Goal: Task Accomplishment & Management: Use online tool/utility

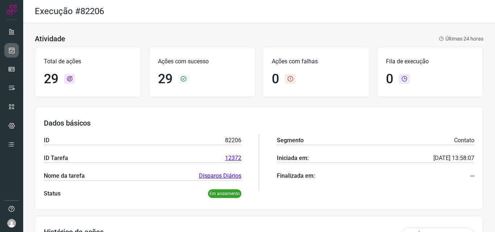
click at [13, 49] on icon at bounding box center [12, 50] width 8 height 7
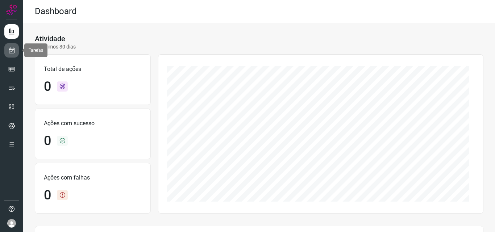
click at [17, 50] on link at bounding box center [11, 50] width 14 height 14
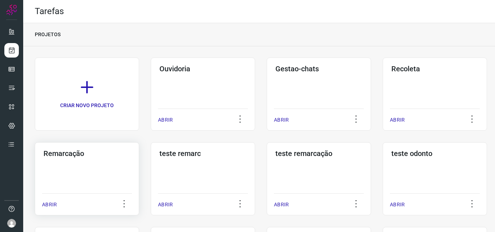
click at [151, 165] on div "Remarcação ABRIR" at bounding box center [203, 178] width 104 height 73
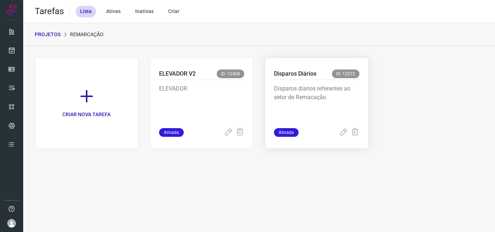
click at [339, 104] on p "Disparos diarios referentes ao setor de Remacação" at bounding box center [316, 102] width 85 height 36
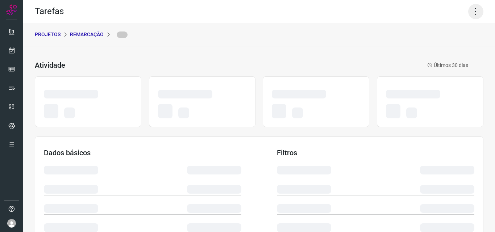
click at [474, 9] on icon at bounding box center [475, 11] width 15 height 15
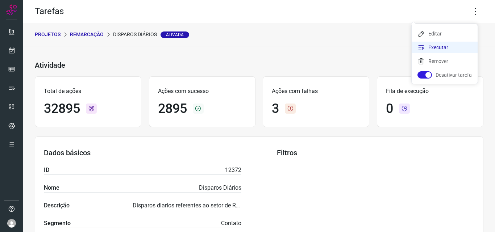
click at [443, 49] on li "Executar" at bounding box center [444, 48] width 66 height 12
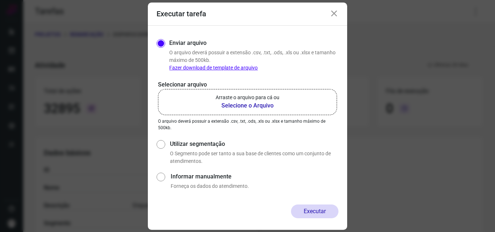
click at [246, 100] on p "Arraste o arquivo para cá ou" at bounding box center [248, 98] width 64 height 8
click at [0, 0] on input "Arraste o arquivo para cá ou Selecione o Arquivo" at bounding box center [0, 0] width 0 height 0
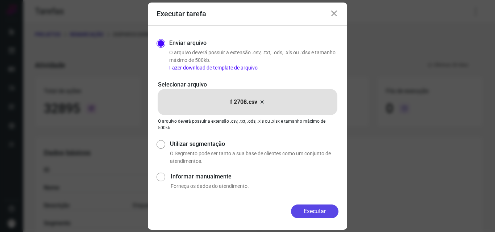
click at [309, 208] on button "Executar" at bounding box center [314, 212] width 47 height 14
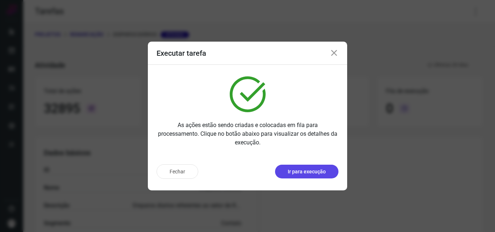
click at [313, 170] on p "Ir para execução" at bounding box center [307, 172] width 38 height 8
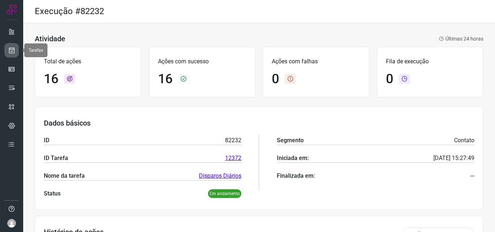
click at [9, 50] on icon at bounding box center [12, 50] width 8 height 7
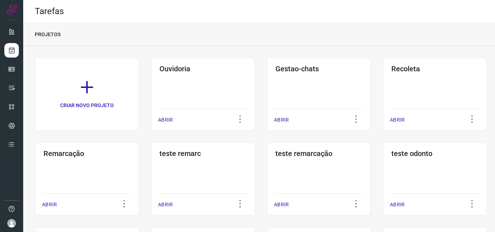
click at [103, 153] on h3 "Remarcação" at bounding box center [86, 153] width 87 height 9
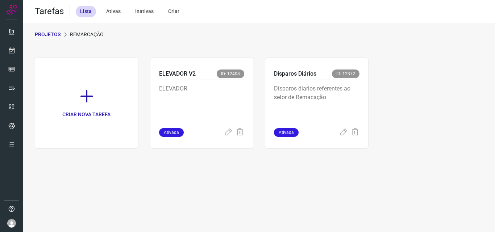
click at [365, 101] on div "Disparos Diários ID: 12372 Disparos diarios referentes ao setor de Remacação At…" at bounding box center [317, 103] width 104 height 91
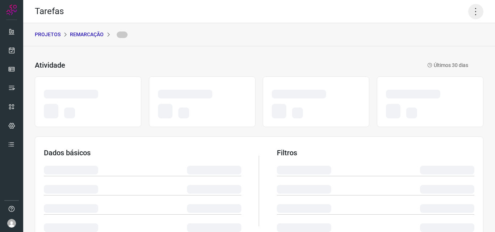
click at [468, 12] on icon at bounding box center [475, 11] width 15 height 15
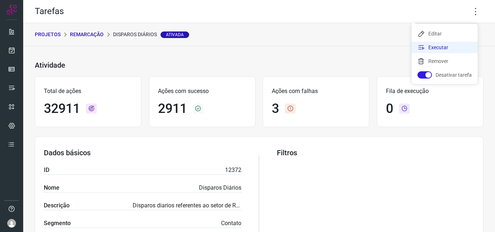
click at [449, 49] on li "Executar" at bounding box center [444, 48] width 66 height 12
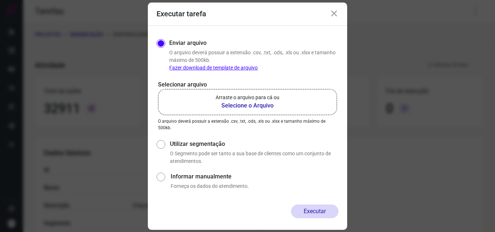
click at [247, 110] on b "Selecione o Arquivo" at bounding box center [248, 105] width 64 height 9
click at [0, 0] on input "Arraste o arquivo para cá ou Selecione o Arquivo" at bounding box center [0, 0] width 0 height 0
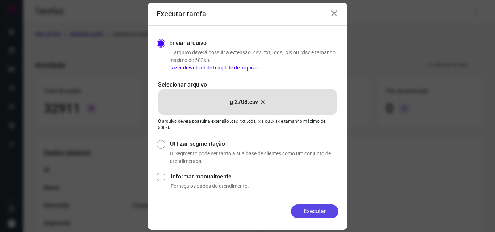
click at [306, 208] on button "Executar" at bounding box center [314, 212] width 47 height 14
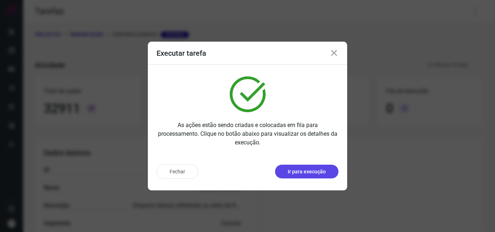
click at [308, 174] on p "Ir para execução" at bounding box center [307, 172] width 38 height 8
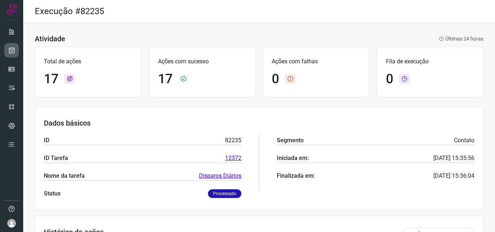
click at [16, 50] on link at bounding box center [11, 50] width 14 height 14
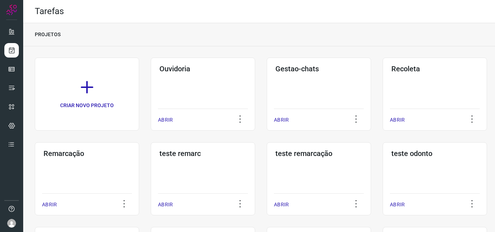
click at [151, 175] on div "Remarcação ABRIR" at bounding box center [203, 178] width 104 height 73
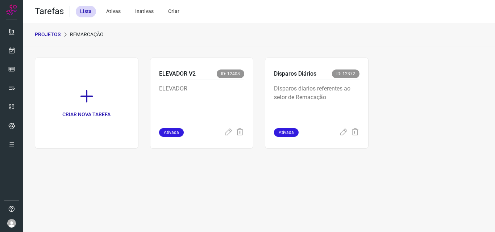
click at [331, 96] on p "Disparos diarios referentes ao setor de Remacação" at bounding box center [316, 102] width 85 height 36
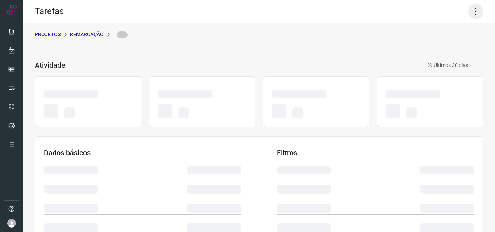
click at [468, 9] on icon at bounding box center [475, 11] width 15 height 15
click at [470, 11] on icon at bounding box center [475, 11] width 15 height 15
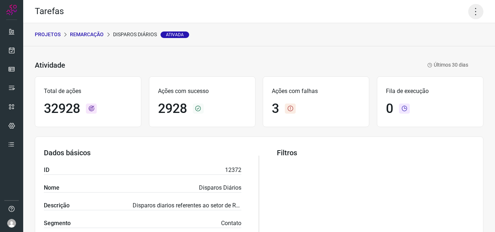
click at [468, 13] on icon at bounding box center [475, 11] width 15 height 15
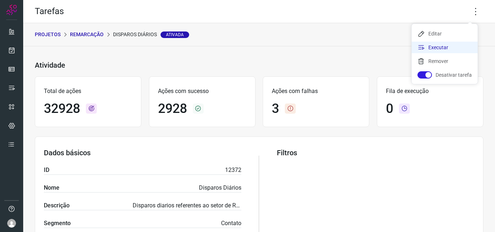
click at [436, 44] on li "Executar" at bounding box center [444, 48] width 66 height 12
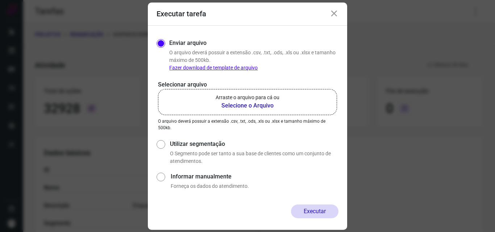
click at [255, 99] on p "Arraste o arquivo para cá ou" at bounding box center [248, 98] width 64 height 8
click at [0, 0] on input "Arraste o arquivo para cá ou Selecione o Arquivo" at bounding box center [0, 0] width 0 height 0
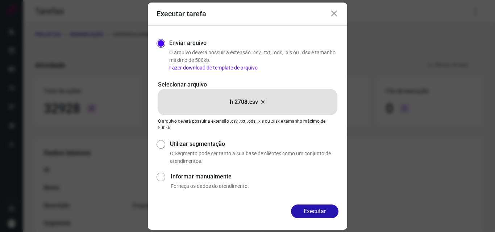
click at [315, 204] on div "Enviar arquivo O arquivo deverá possuir a extensão .csv, .txt, .ods, .xls ou .x…" at bounding box center [247, 115] width 199 height 179
click at [314, 209] on button "Executar" at bounding box center [314, 212] width 47 height 14
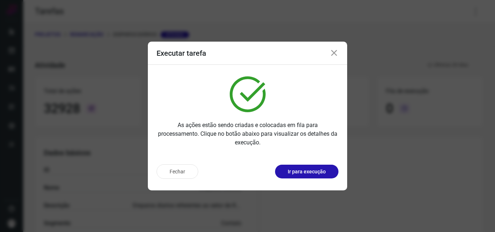
click at [321, 174] on p "Ir para execução" at bounding box center [307, 172] width 38 height 8
